Goal: Find specific page/section: Find specific page/section

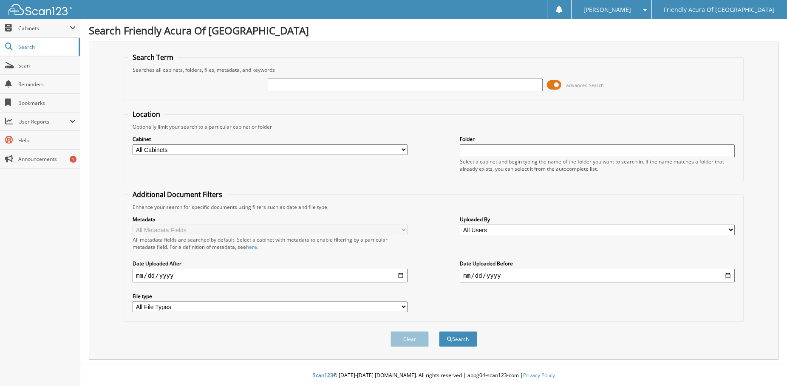
click at [292, 85] on input "text" at bounding box center [405, 85] width 275 height 13
type input "[PERSON_NAME]"
click at [148, 148] on select "All Cabinets CAR DEALS DEAD DEALS PARTS SERVICE RO WHOLE SALES Needs Filing" at bounding box center [270, 150] width 275 height 11
select select "29662"
click at [133, 145] on select "All Cabinets CAR DEALS DEAD DEALS PARTS SERVICE RO WHOLE SALES Needs Filing" at bounding box center [270, 150] width 275 height 11
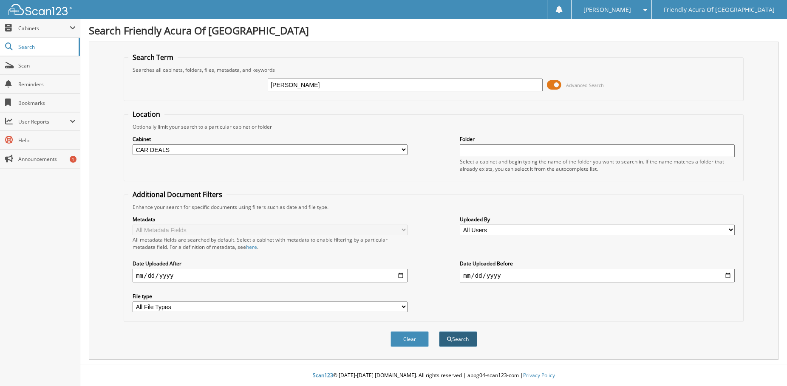
click at [455, 340] on button "Search" at bounding box center [458, 340] width 38 height 16
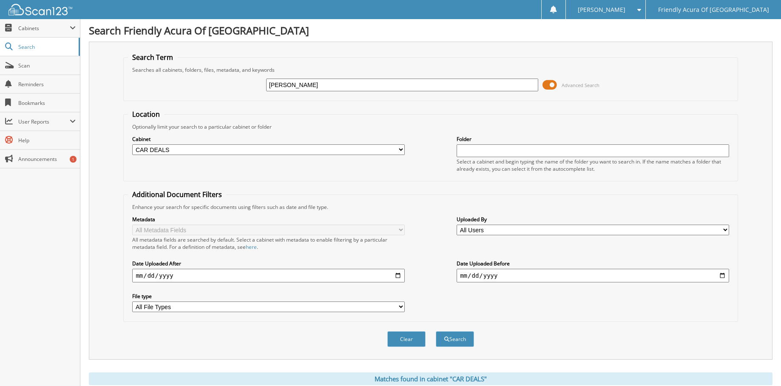
drag, startPoint x: 293, startPoint y: 88, endPoint x: 176, endPoint y: 84, distance: 117.4
click at [177, 84] on div "tigue Advanced Search" at bounding box center [430, 85] width 605 height 23
type input "tique"
click at [436, 332] on button "Search" at bounding box center [455, 340] width 38 height 16
click at [449, 340] on button "Search" at bounding box center [455, 340] width 38 height 16
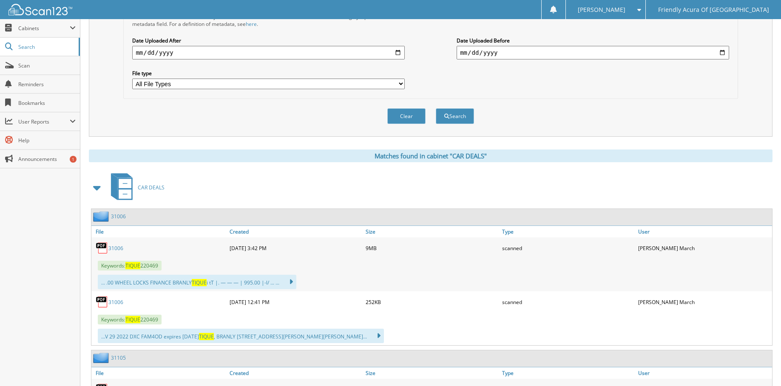
scroll to position [255, 0]
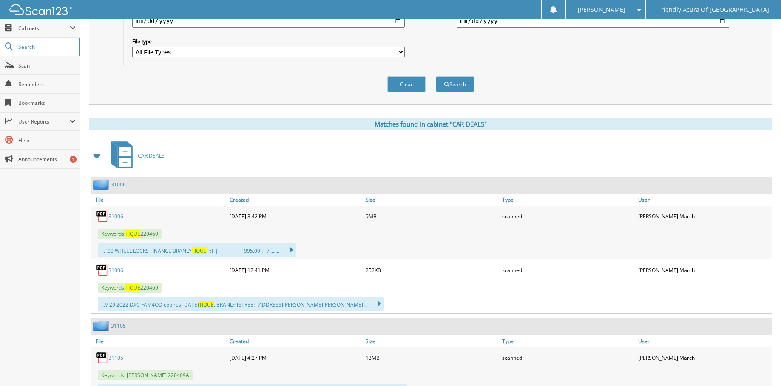
click at [120, 218] on link "31006" at bounding box center [115, 216] width 15 height 7
